Goal: Use online tool/utility

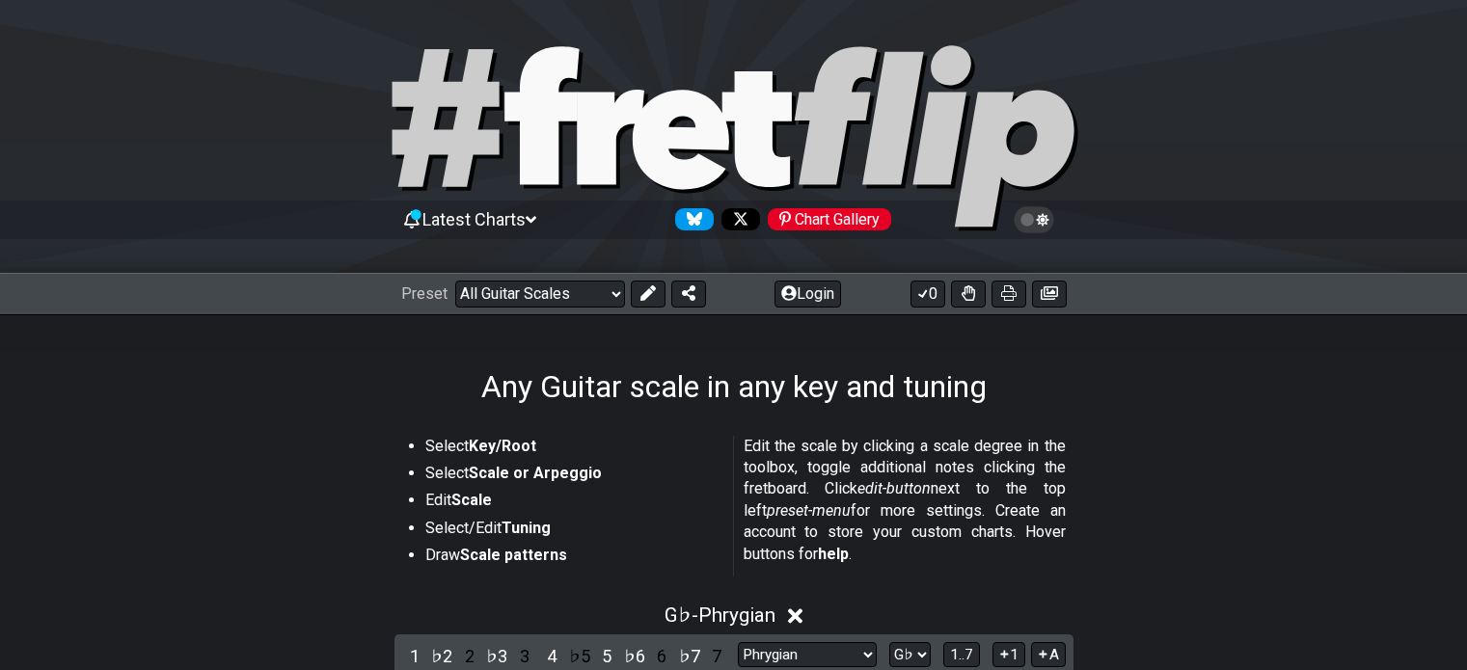
select select "Phrygian"
select select "Gb"
select select "D G C F A D"
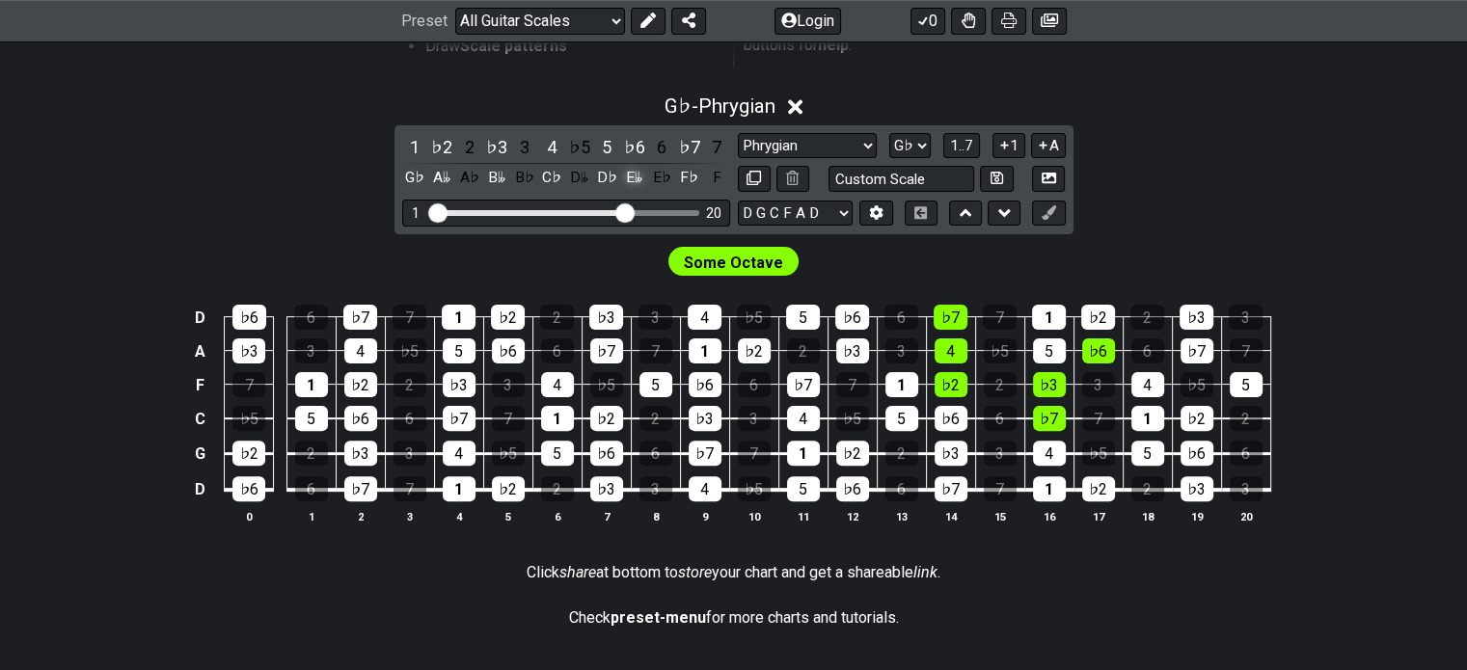
click at [640, 172] on div "E𝄫" at bounding box center [634, 178] width 25 height 26
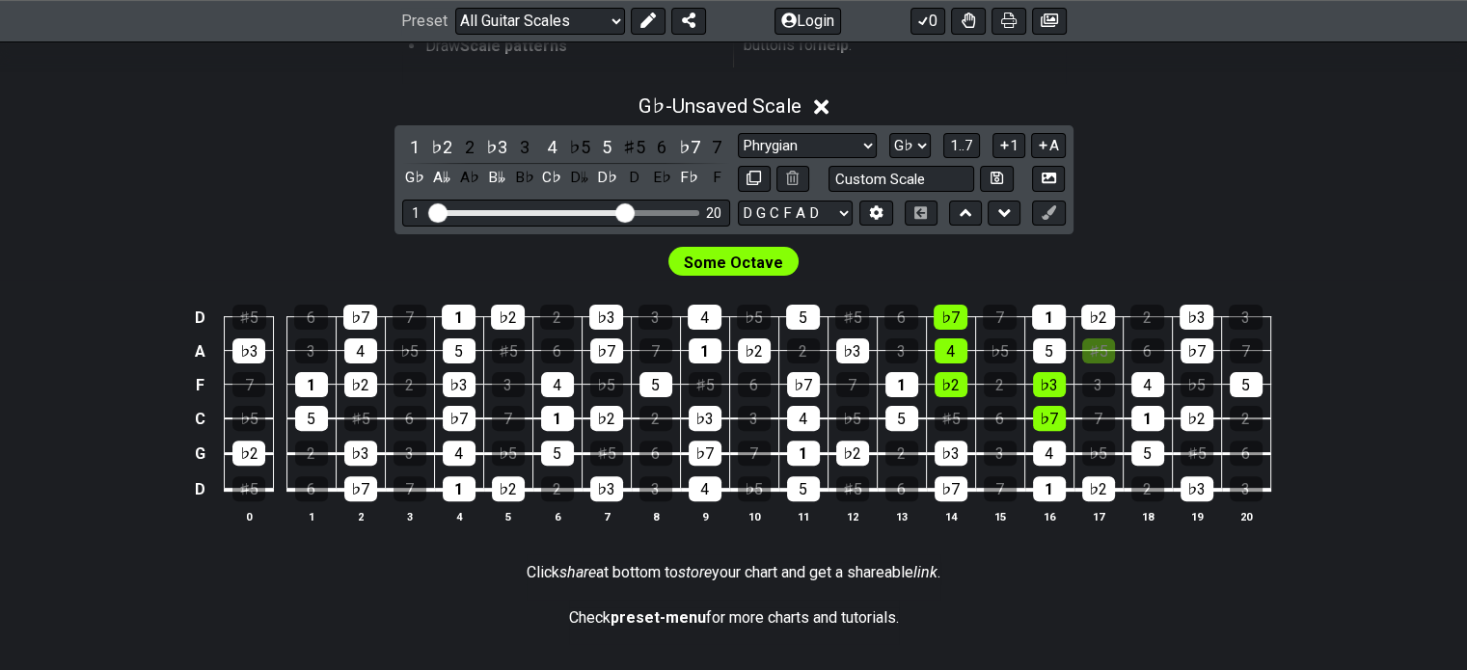
click at [640, 172] on div "D" at bounding box center [634, 178] width 25 height 26
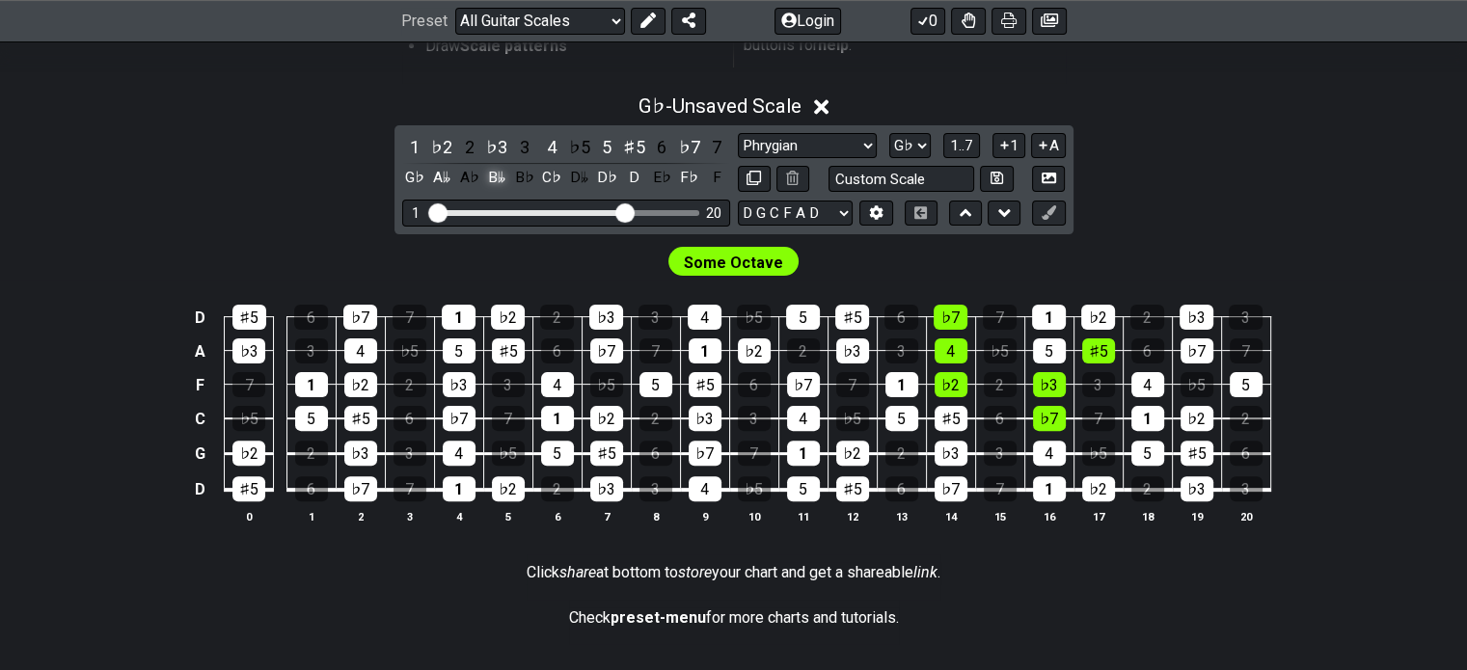
click at [493, 176] on div "B𝄫" at bounding box center [496, 178] width 25 height 26
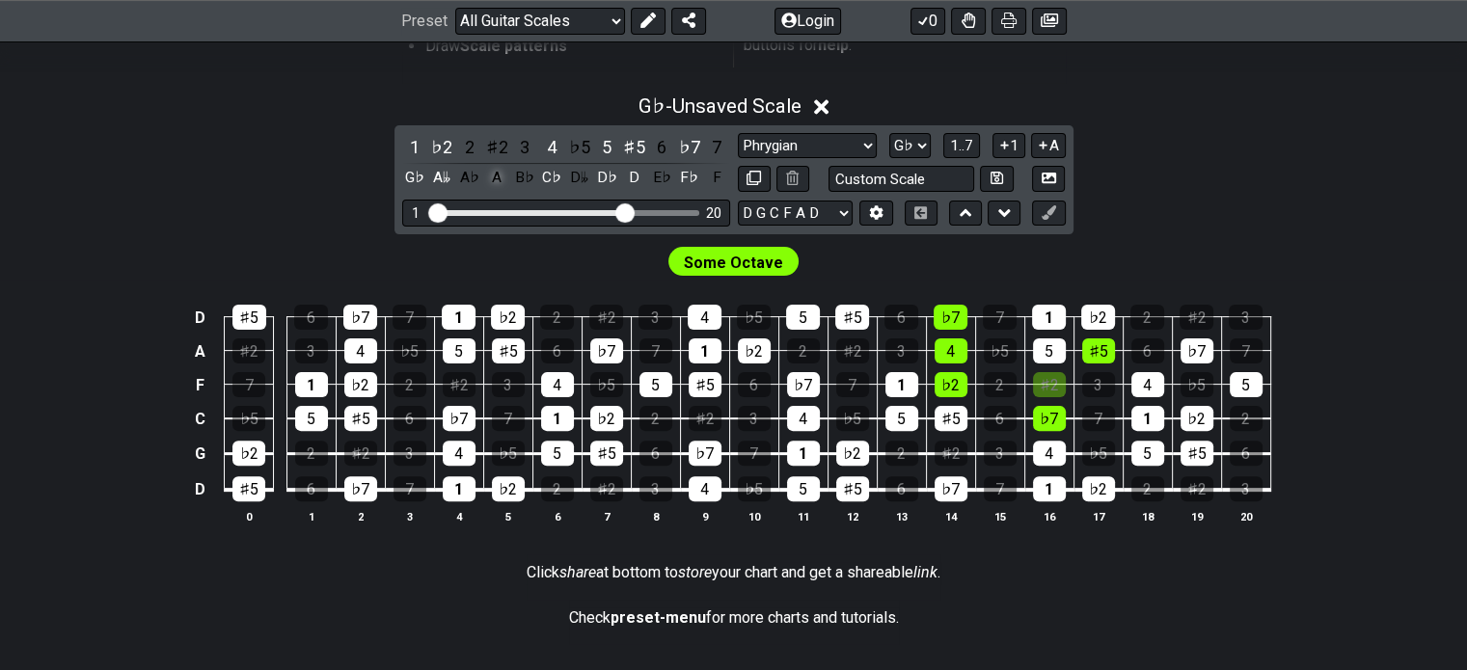
click at [492, 176] on div "A" at bounding box center [496, 178] width 25 height 26
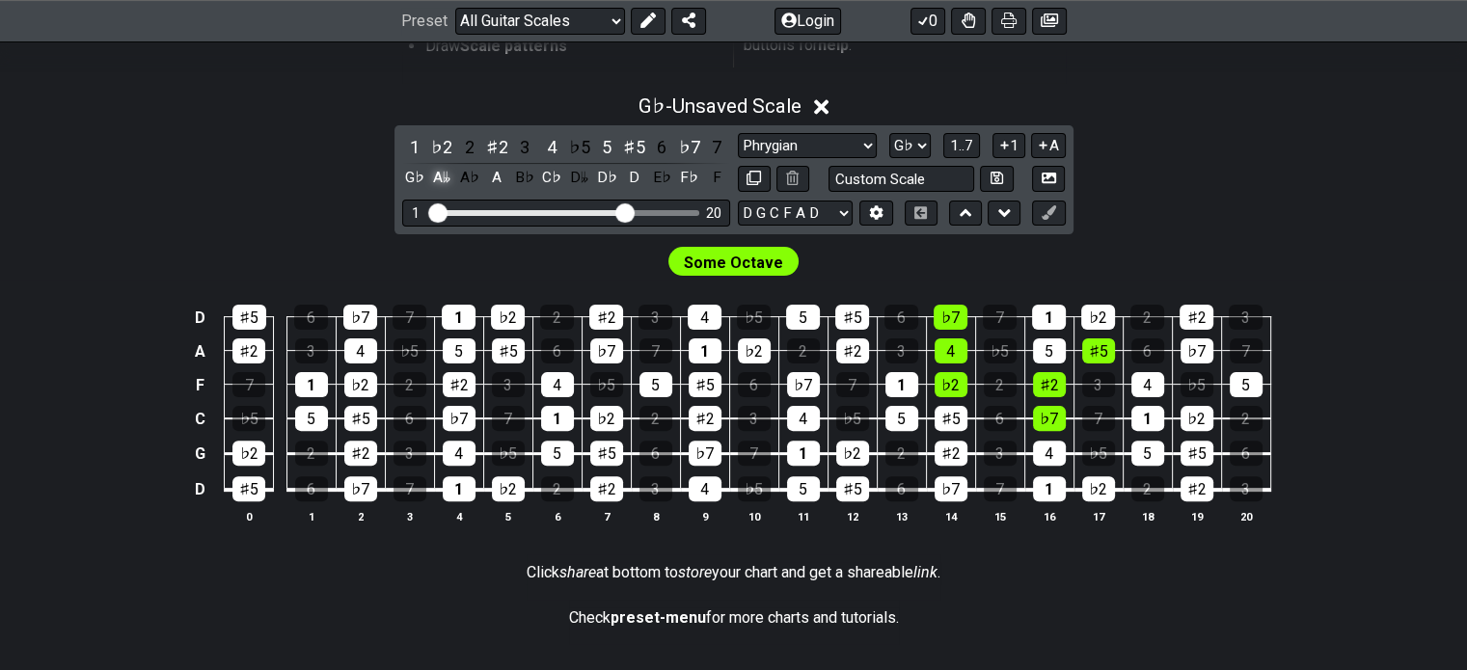
click at [438, 179] on div "A𝄫" at bounding box center [441, 178] width 25 height 26
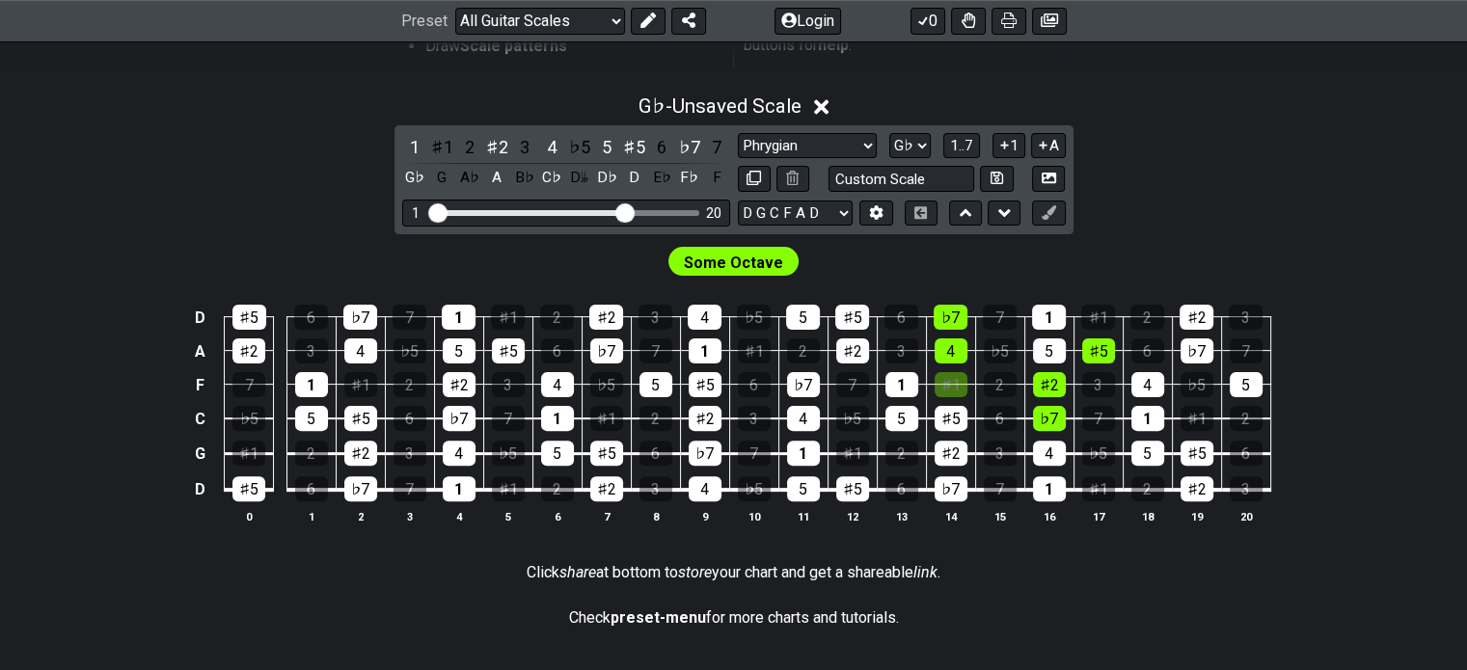
click at [438, 179] on div "G" at bounding box center [441, 178] width 25 height 26
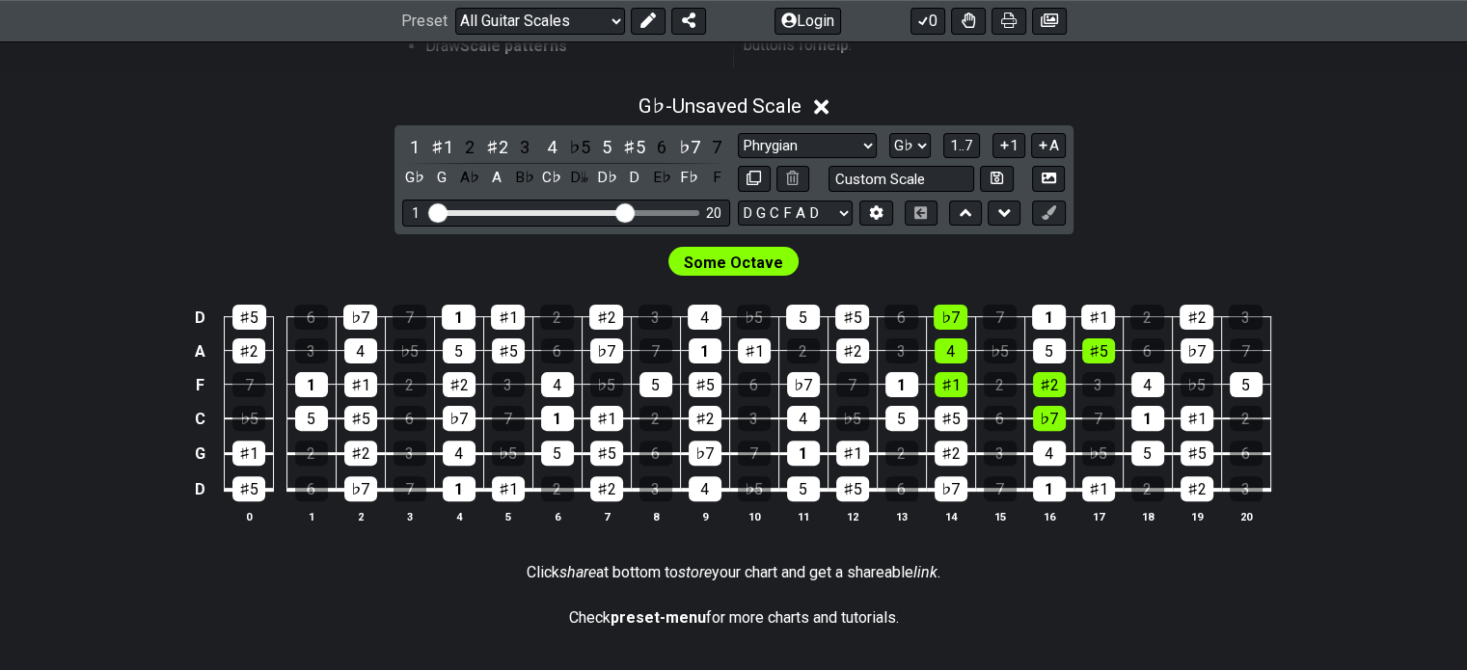
drag, startPoint x: 495, startPoint y: 138, endPoint x: 0, endPoint y: 186, distance: 497.1
drag, startPoint x: 0, startPoint y: 186, endPoint x: 312, endPoint y: 76, distance: 330.4
drag, startPoint x: 312, startPoint y: 76, endPoint x: 542, endPoint y: 119, distance: 234.4
click at [629, 148] on div "♯5" at bounding box center [634, 147] width 25 height 26
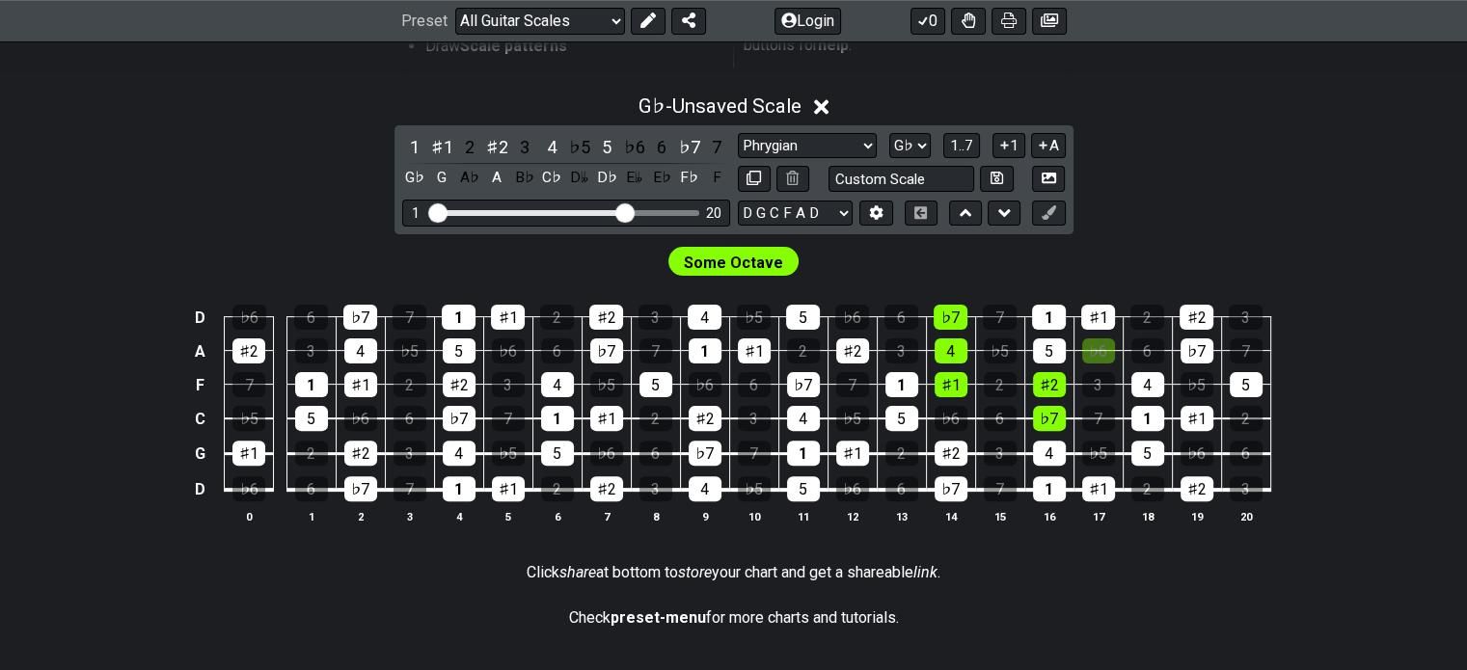
click at [629, 148] on div "♭6" at bounding box center [634, 147] width 25 height 26
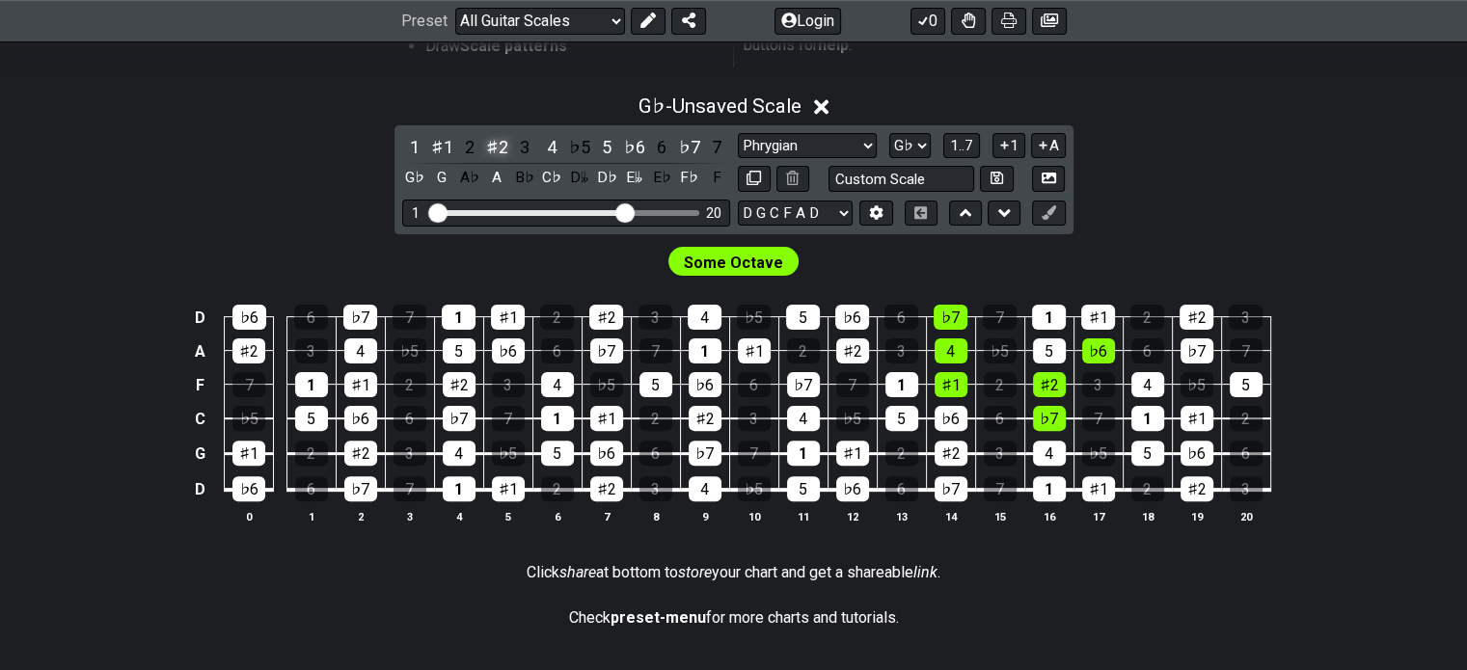
click at [502, 148] on div "♯2" at bounding box center [496, 147] width 25 height 26
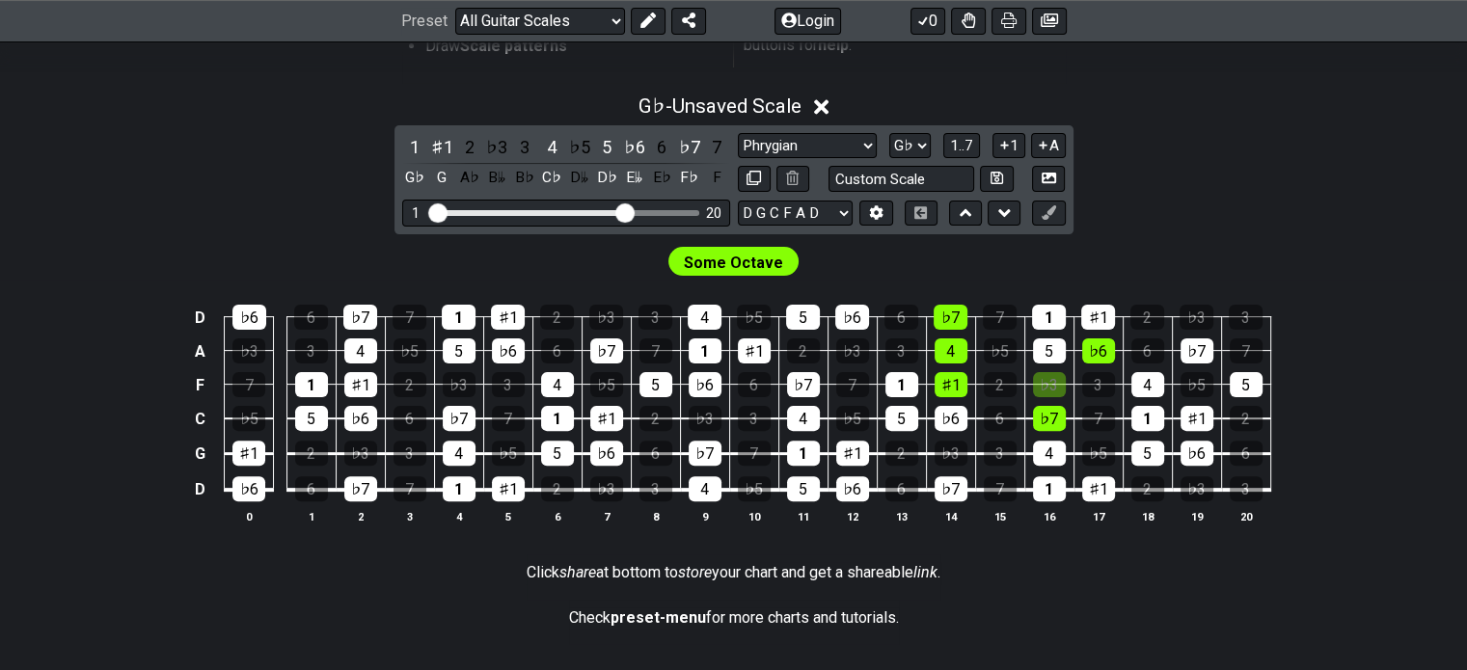
click at [502, 148] on div "♭3" at bounding box center [496, 147] width 25 height 26
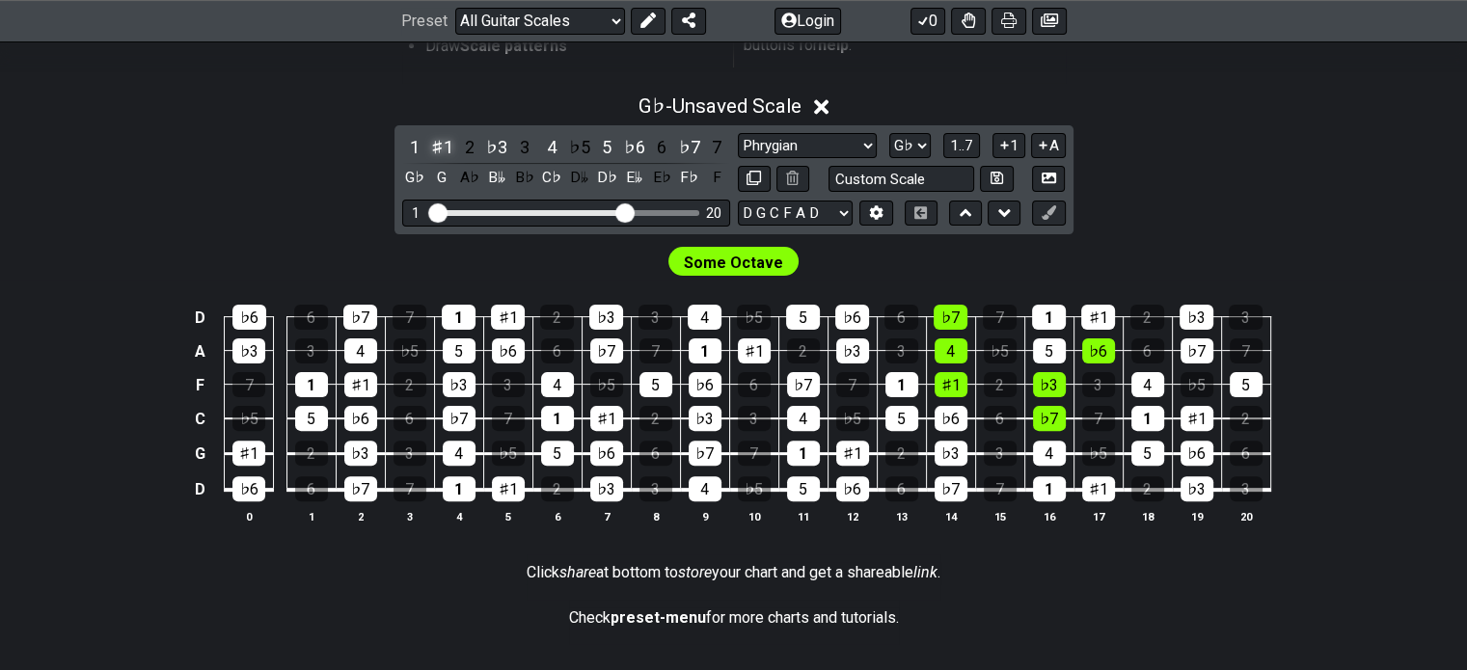
click at [448, 141] on div "♯1" at bounding box center [441, 147] width 25 height 26
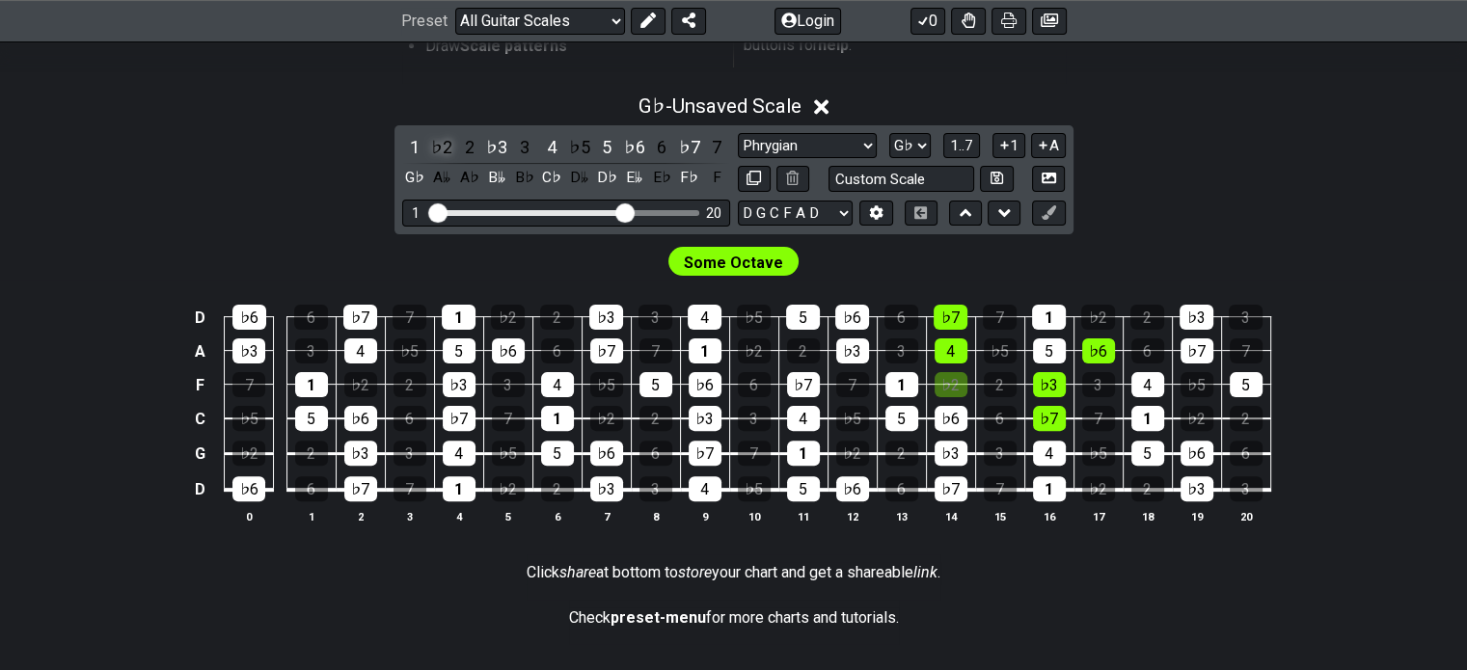
click at [438, 142] on div "♭2" at bounding box center [441, 147] width 25 height 26
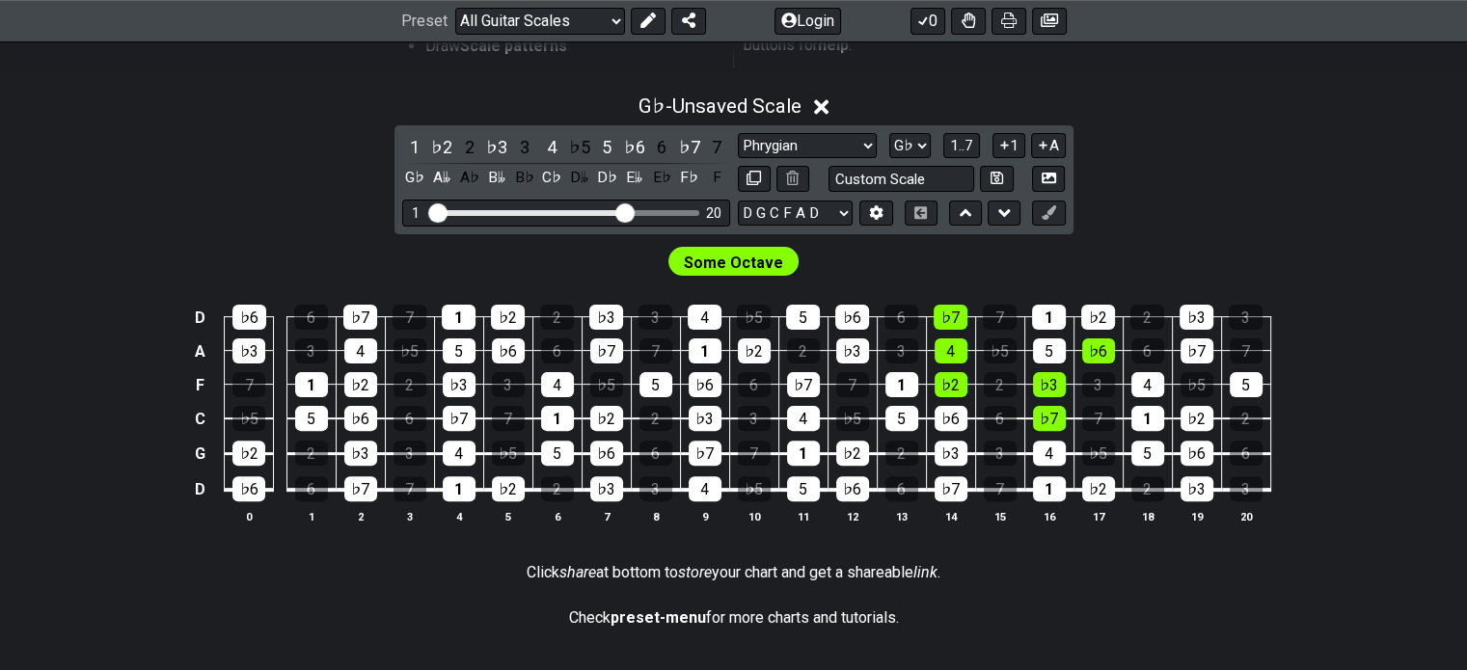
click at [450, 637] on section "Check preset-menu for more charts and tutorials." at bounding box center [733, 622] width 1467 height 44
